Goal: Find specific page/section: Find specific page/section

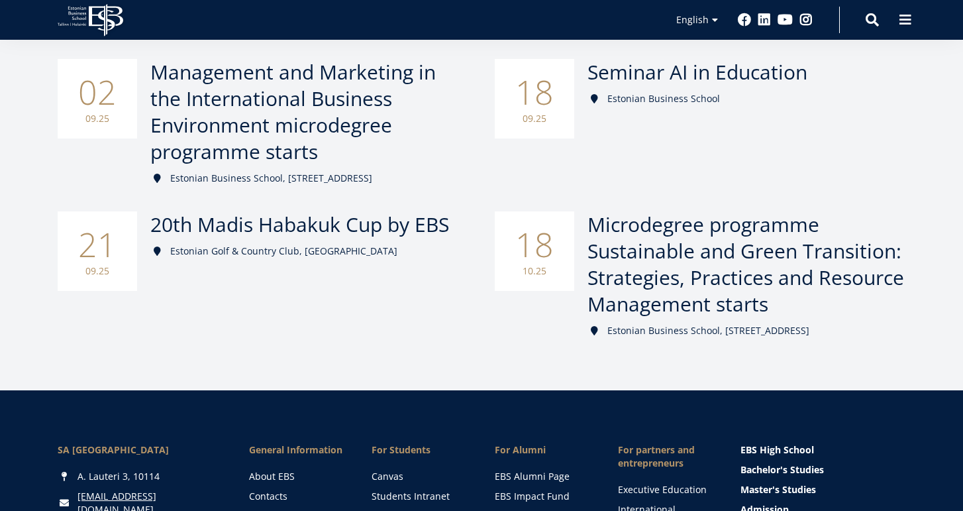
scroll to position [227, 0]
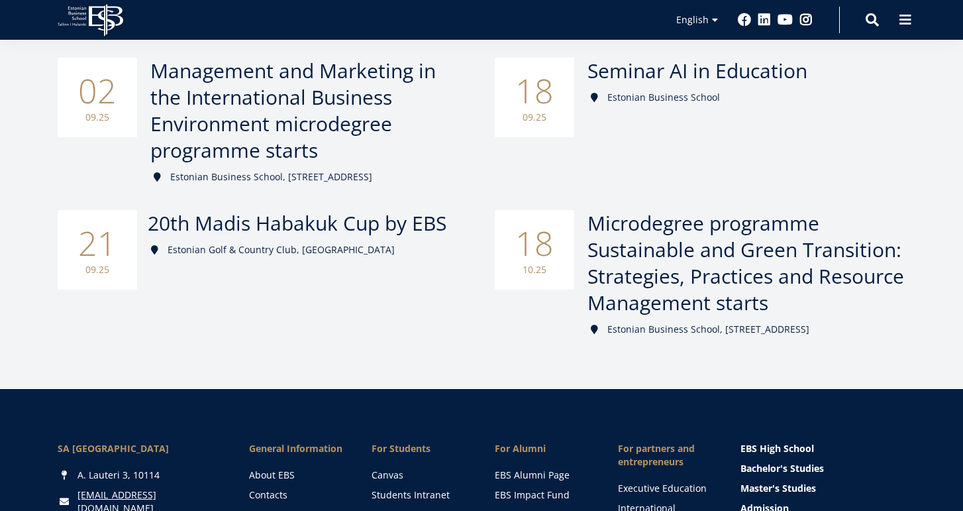
click at [375, 224] on span "20th Madis Habakuk Cup by EBS" at bounding box center [297, 222] width 299 height 27
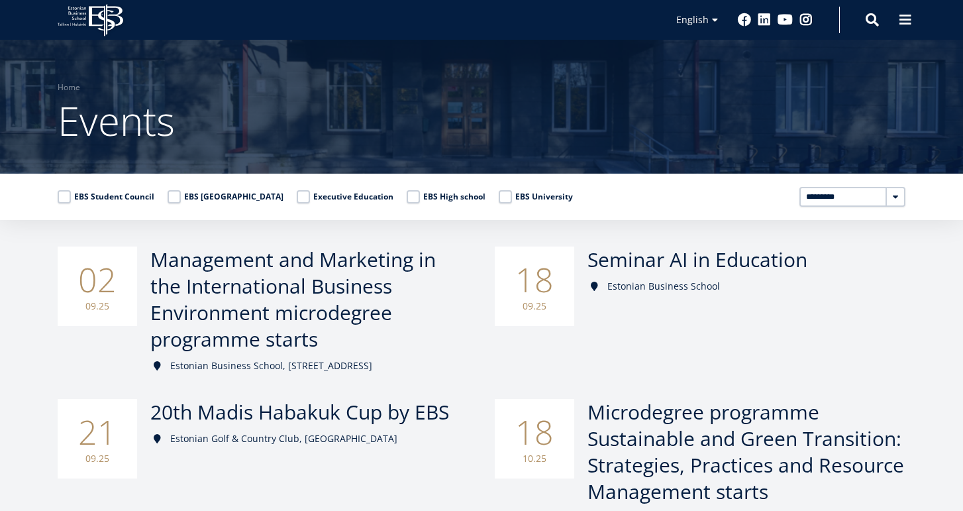
scroll to position [13, 0]
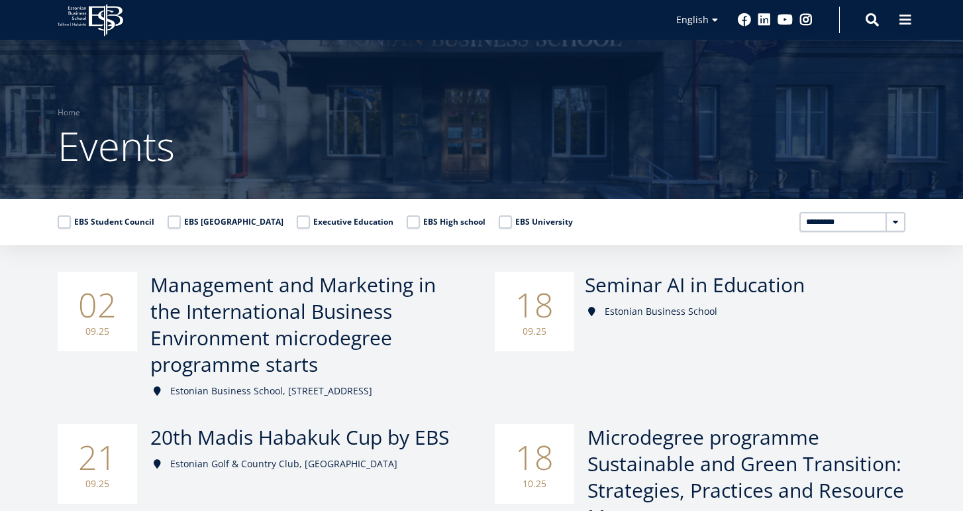
click at [558, 289] on div "18 09.25" at bounding box center [534, 311] width 79 height 79
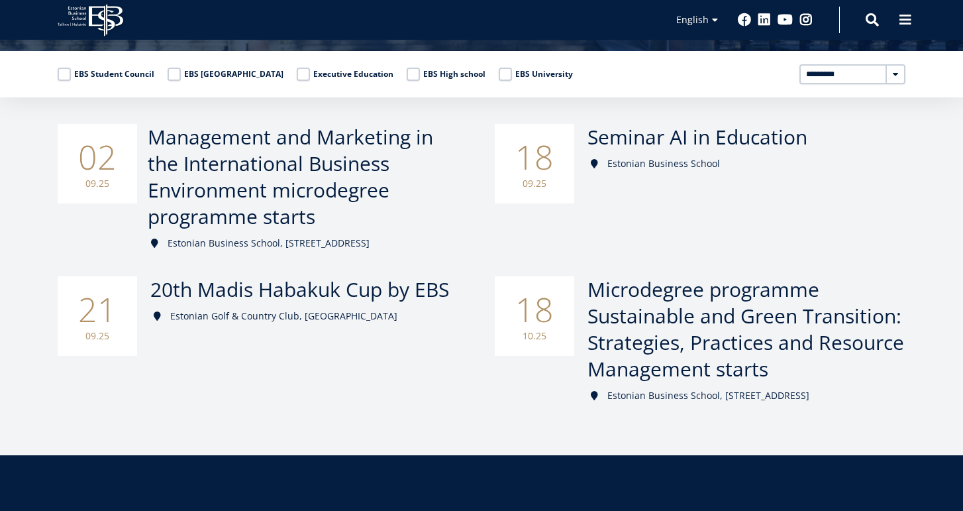
scroll to position [165, 0]
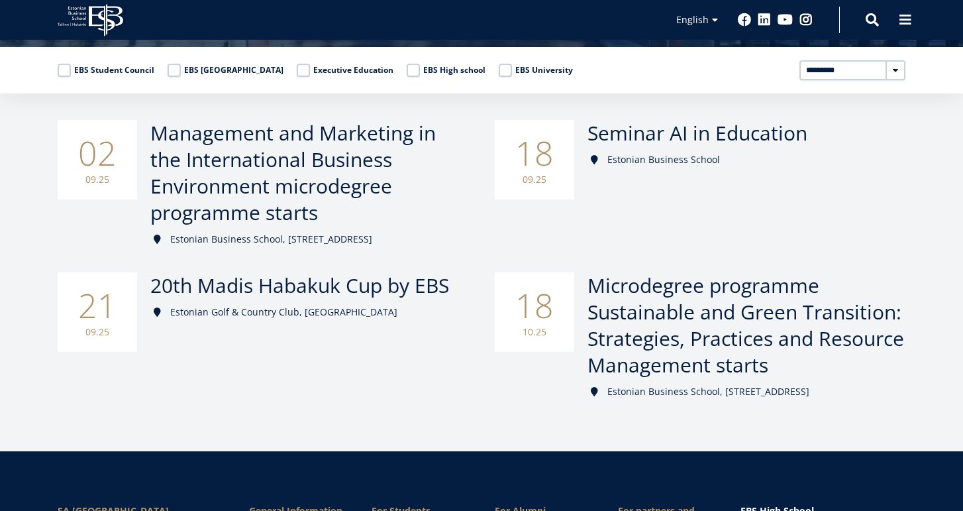
click at [66, 73] on label "EBS Student Council" at bounding box center [106, 70] width 97 height 13
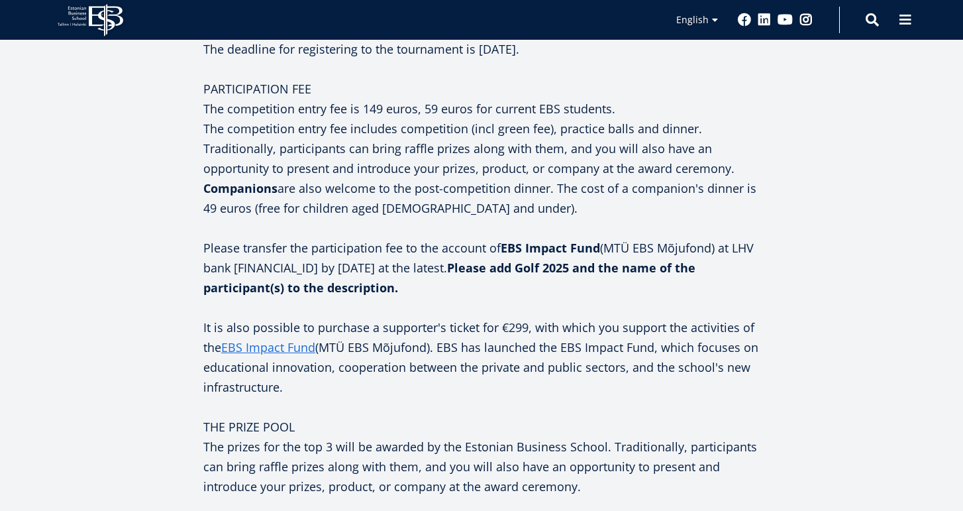
scroll to position [1095, 0]
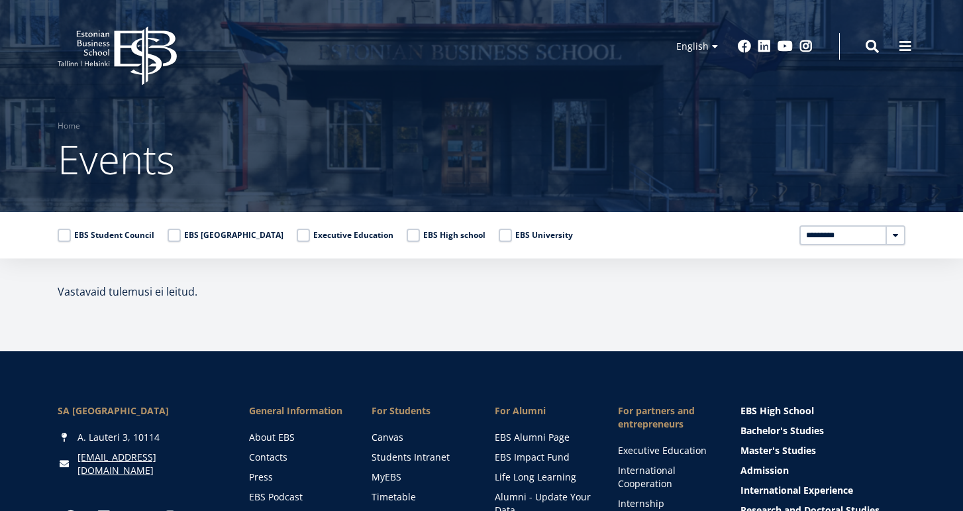
click at [499, 238] on label "EBS University" at bounding box center [536, 234] width 74 height 13
